Goal: Task Accomplishment & Management: Use online tool/utility

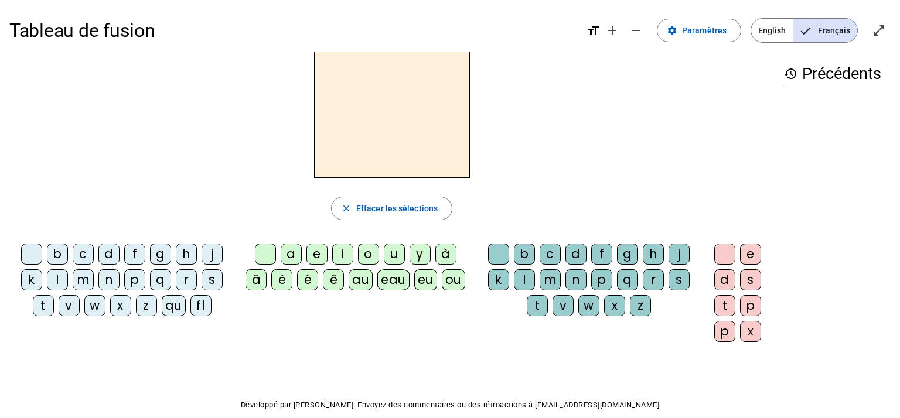
scroll to position [21, 0]
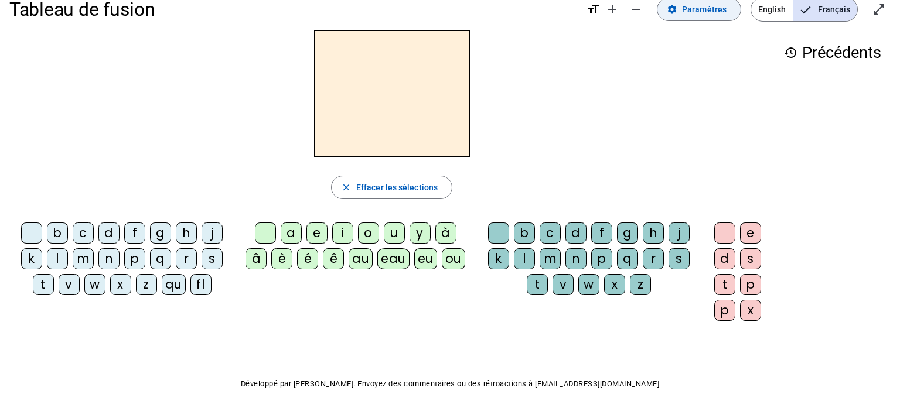
click at [692, 9] on span "Paramètres" at bounding box center [704, 9] width 45 height 14
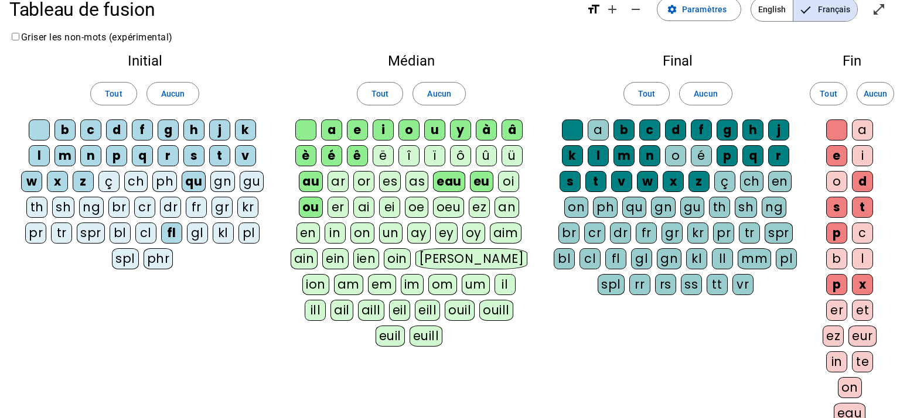
scroll to position [213, 0]
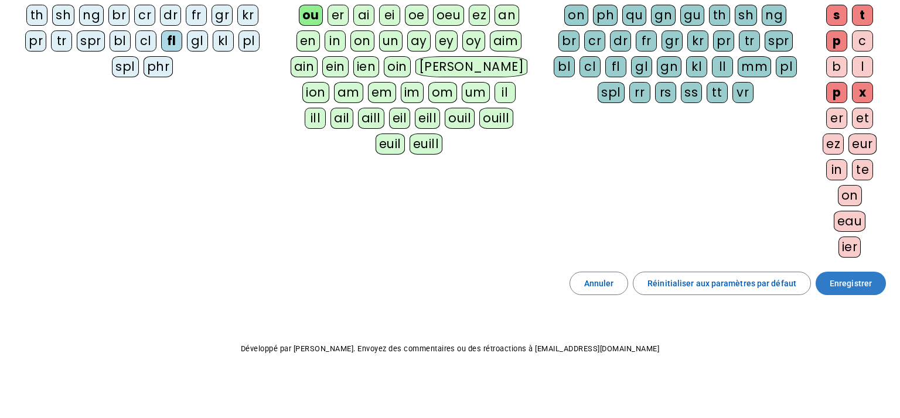
click at [845, 287] on span "Enregistrer" at bounding box center [850, 283] width 42 height 14
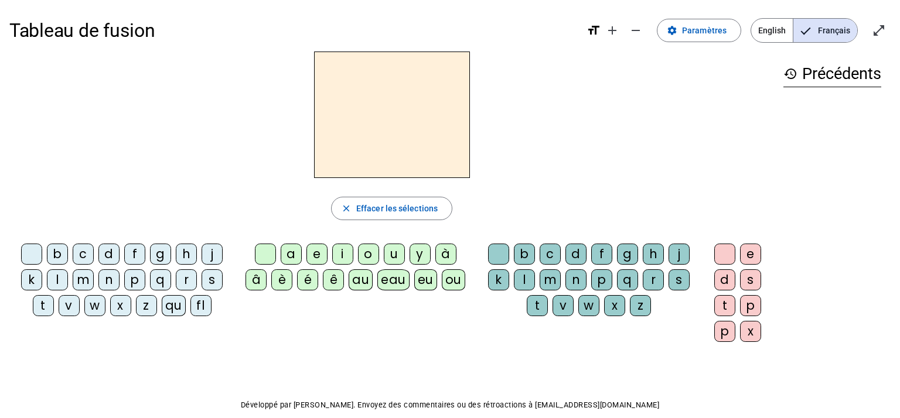
click at [135, 253] on div "f" at bounding box center [134, 254] width 21 height 21
click at [427, 284] on div "eu" at bounding box center [425, 279] width 23 height 21
click at [135, 282] on div "p" at bounding box center [134, 279] width 21 height 21
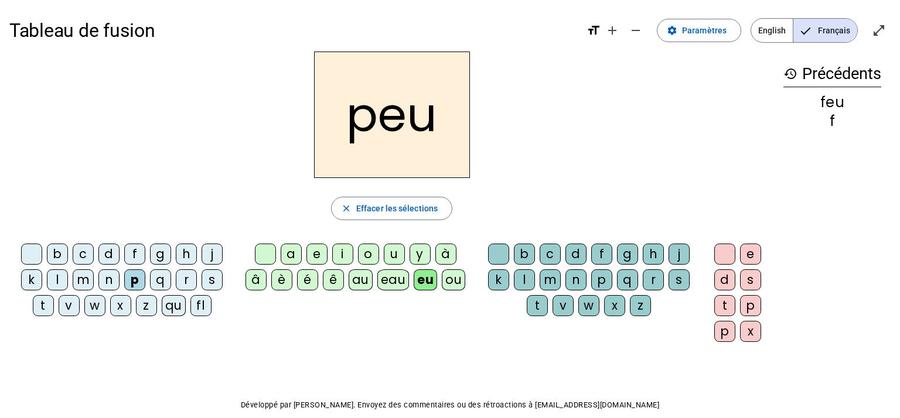
click at [205, 254] on div "j" at bounding box center [211, 254] width 21 height 21
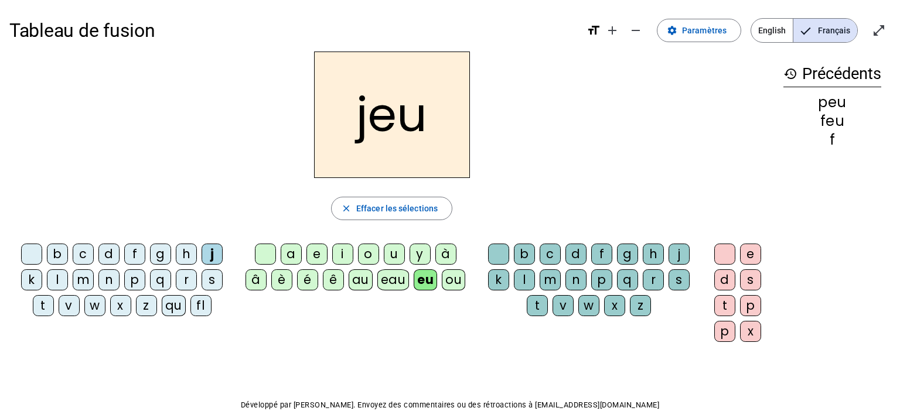
click at [313, 255] on div "e" at bounding box center [316, 254] width 21 height 21
click at [107, 251] on div "d" at bounding box center [108, 254] width 21 height 21
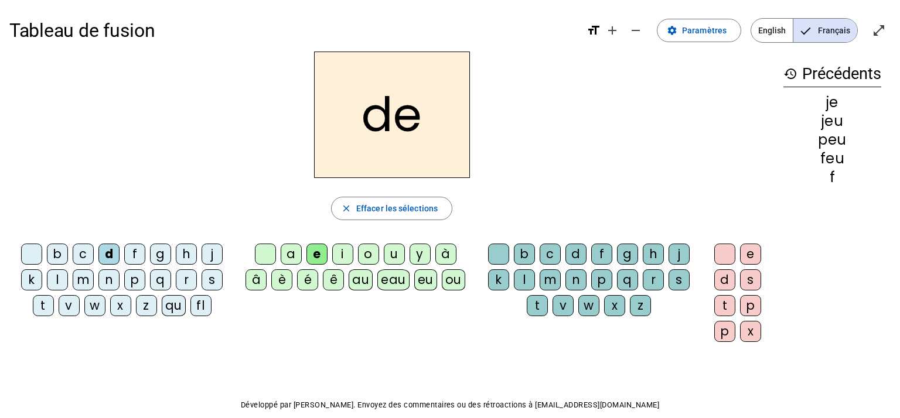
click at [108, 281] on div "n" at bounding box center [108, 279] width 21 height 21
click at [214, 279] on div "s" at bounding box center [211, 279] width 21 height 21
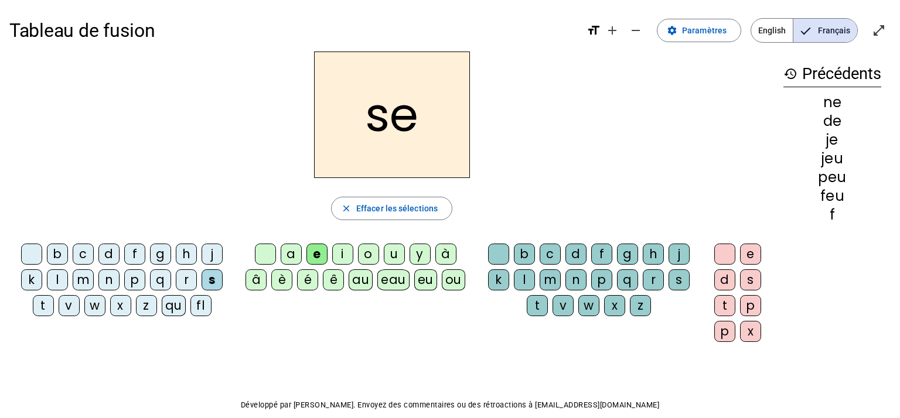
click at [525, 283] on div "l" at bounding box center [524, 279] width 21 height 21
click at [41, 302] on div "t" at bounding box center [43, 305] width 21 height 21
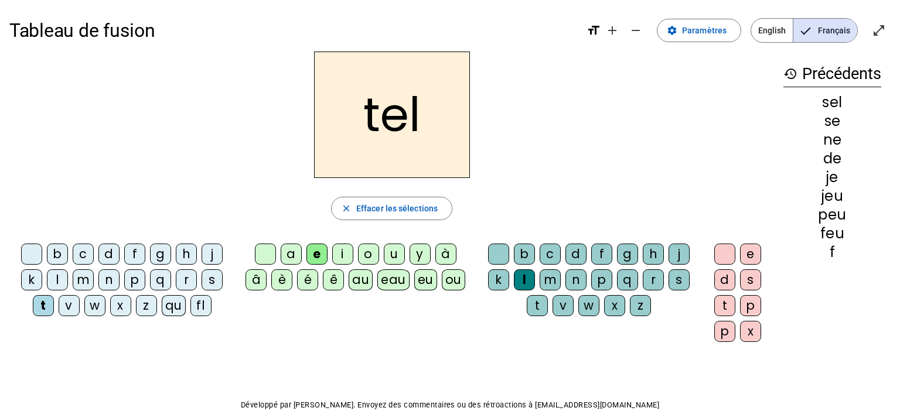
click at [51, 259] on div "b" at bounding box center [57, 254] width 21 height 21
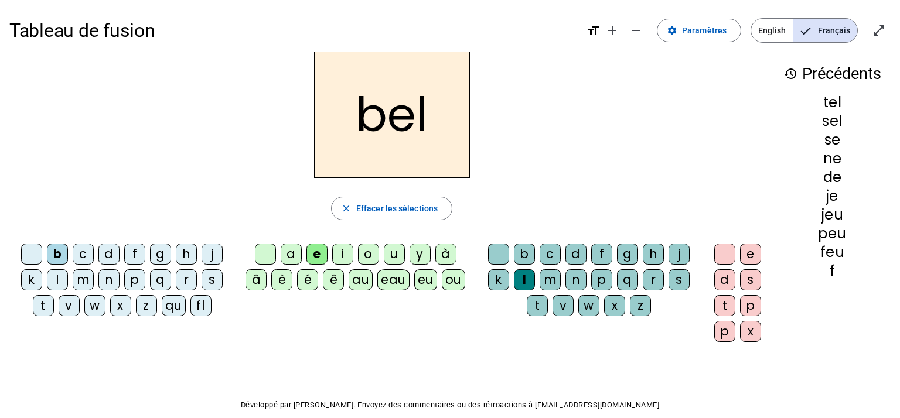
click at [289, 248] on div "a" at bounding box center [291, 254] width 21 height 21
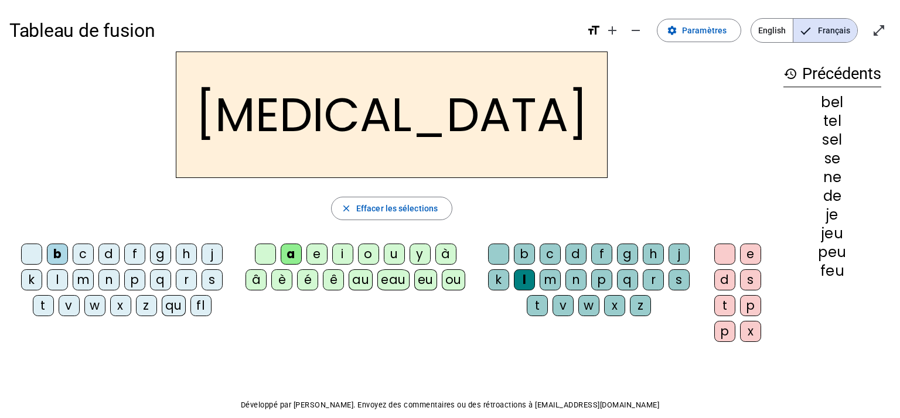
click at [551, 258] on div "c" at bounding box center [549, 254] width 21 height 21
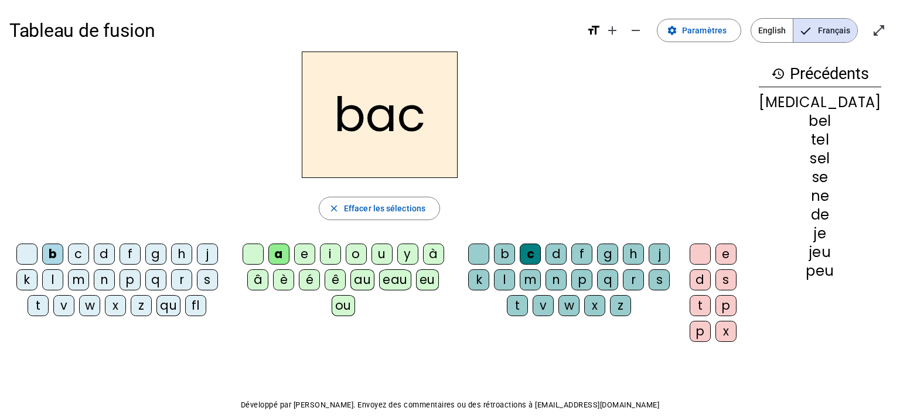
click at [644, 282] on div "r" at bounding box center [633, 279] width 21 height 21
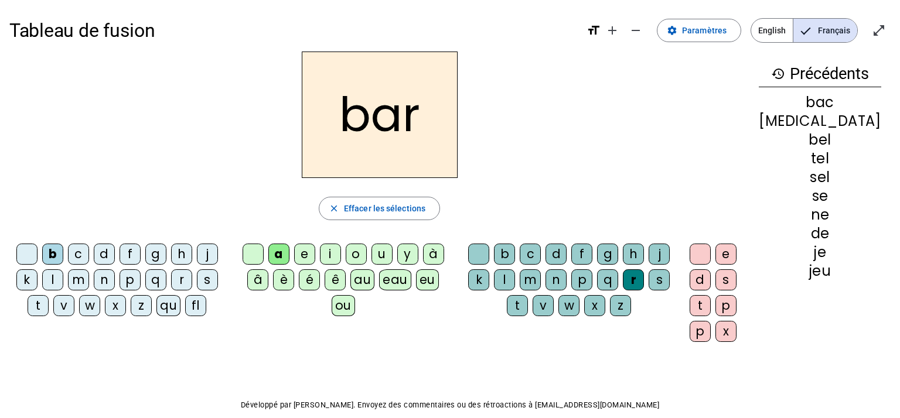
click at [135, 280] on div "p" at bounding box center [129, 279] width 21 height 21
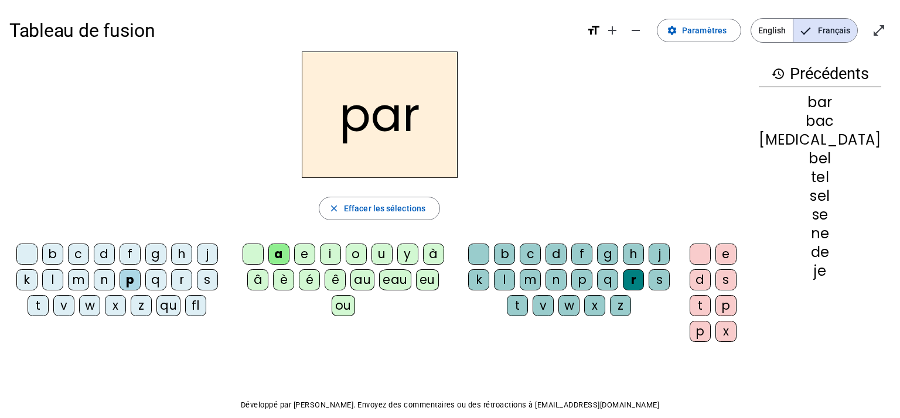
click at [385, 253] on div "u" at bounding box center [381, 254] width 21 height 21
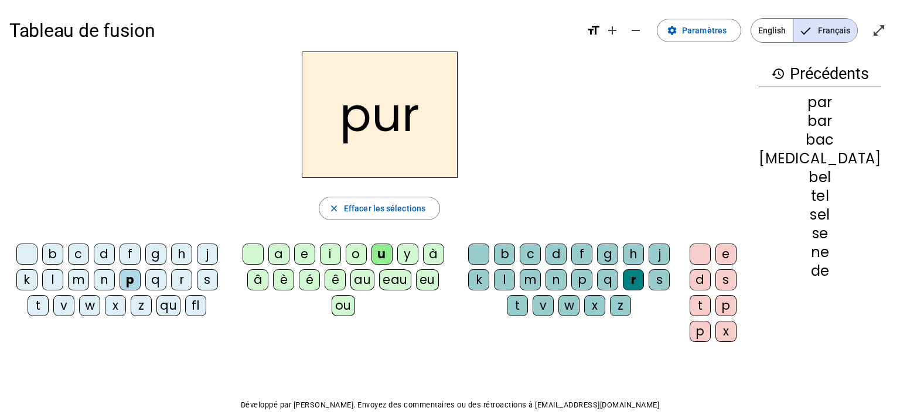
click at [108, 248] on div "d" at bounding box center [104, 254] width 21 height 21
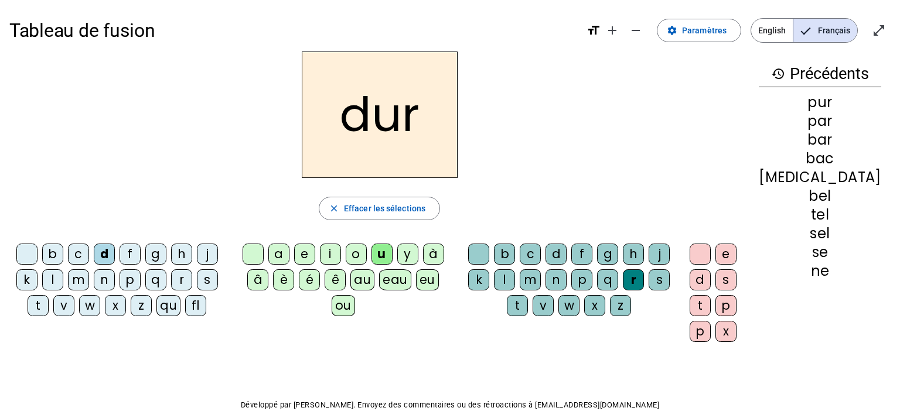
click at [84, 276] on div "m" at bounding box center [78, 279] width 21 height 21
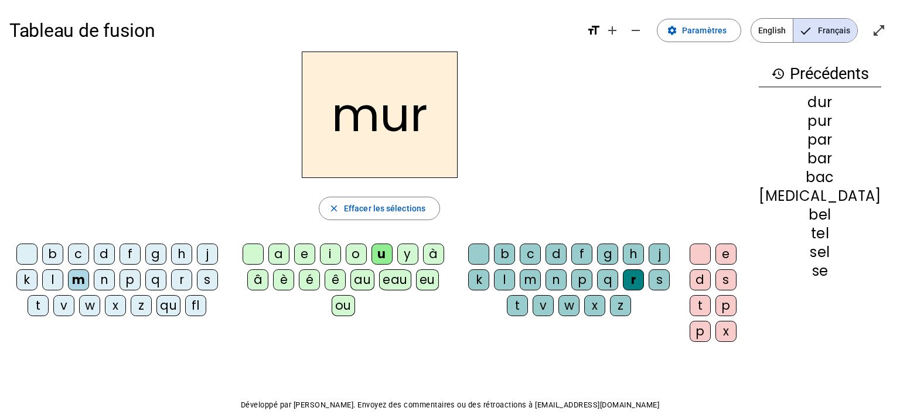
click at [309, 255] on div "e" at bounding box center [304, 254] width 21 height 21
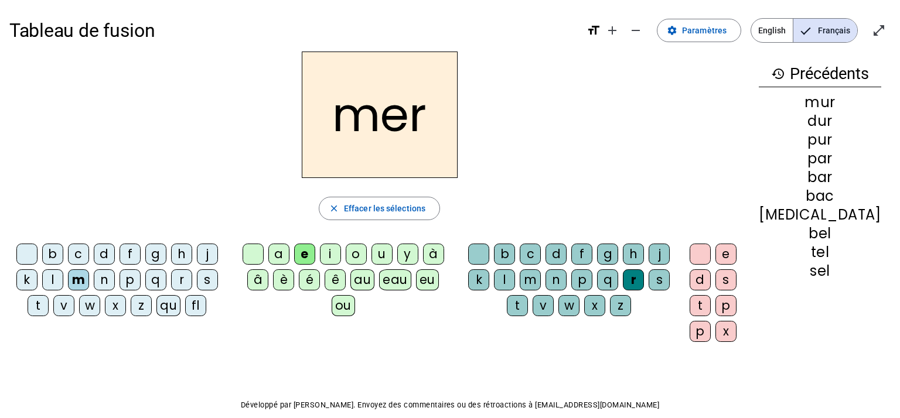
click at [67, 306] on div "v" at bounding box center [63, 305] width 21 height 21
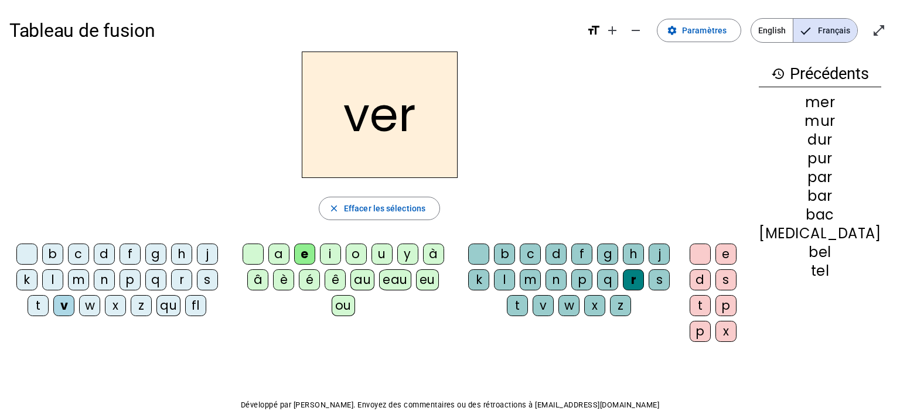
click at [710, 301] on div "t" at bounding box center [699, 305] width 21 height 21
